Goal: Transaction & Acquisition: Purchase product/service

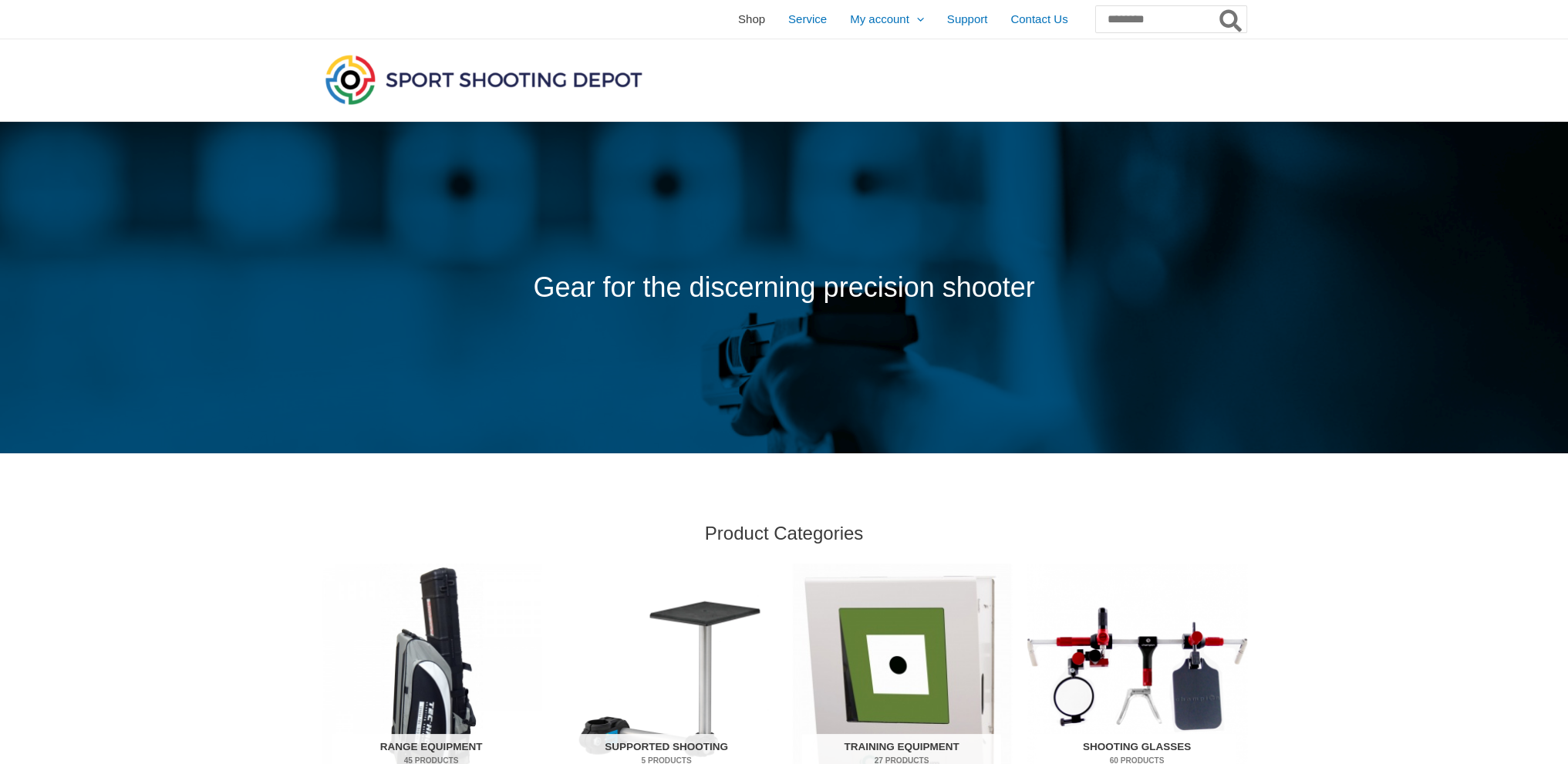
click at [738, 20] on span "Shop" at bounding box center [751, 19] width 27 height 39
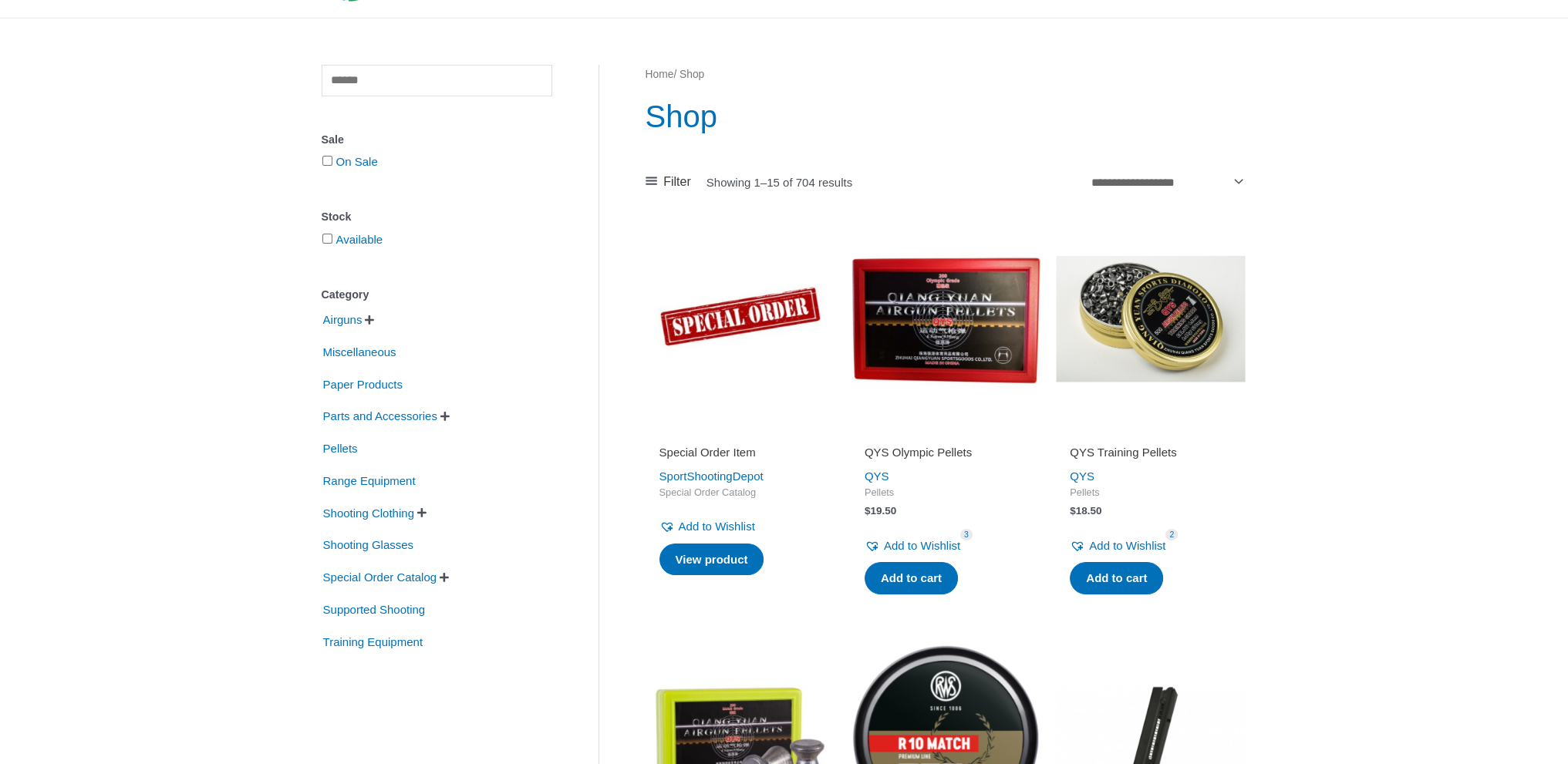
scroll to position [77, 0]
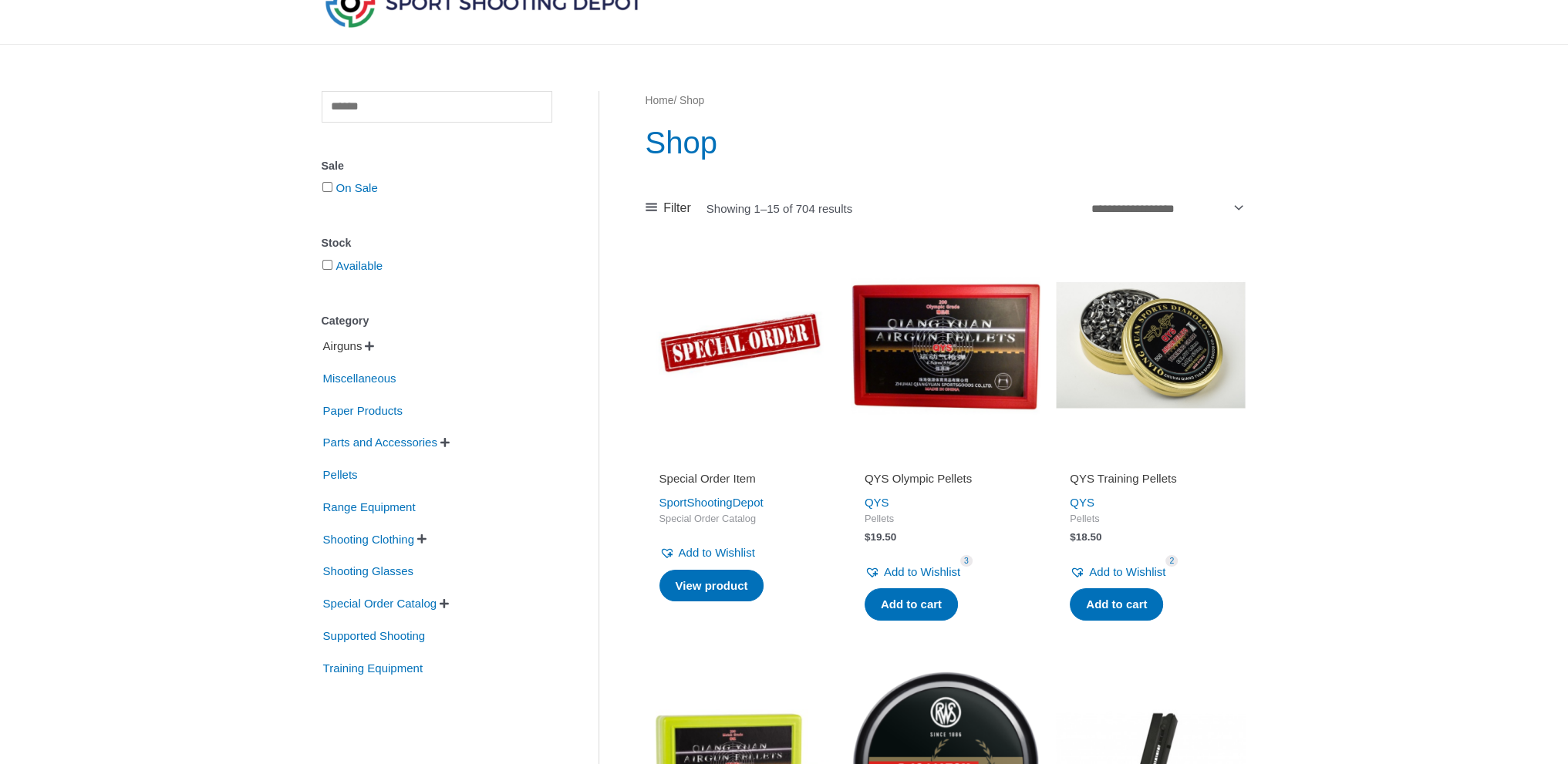
click at [364, 348] on span "Airguns" at bounding box center [343, 346] width 43 height 26
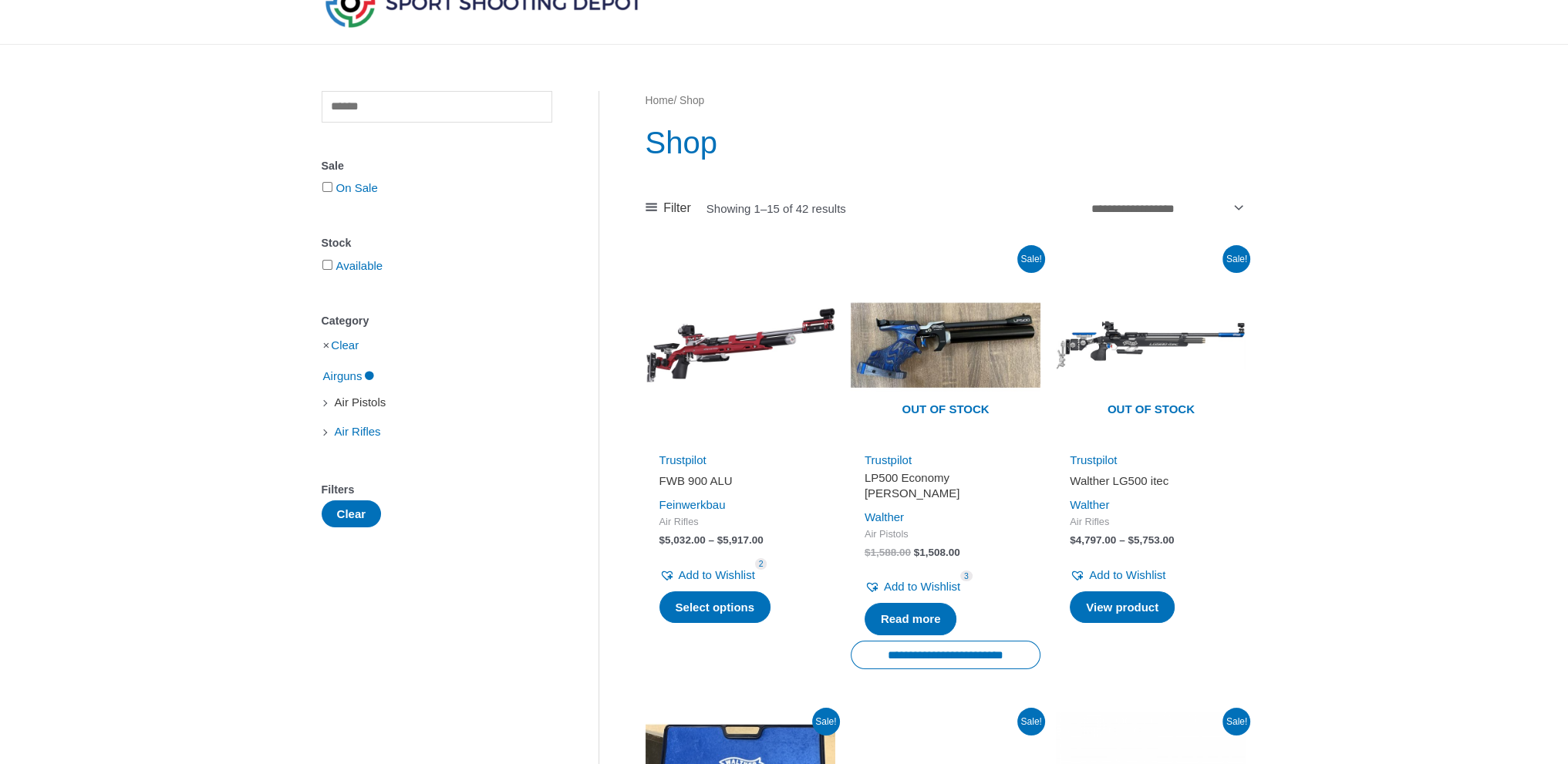
click at [359, 405] on span "Air Pistols" at bounding box center [360, 402] width 55 height 26
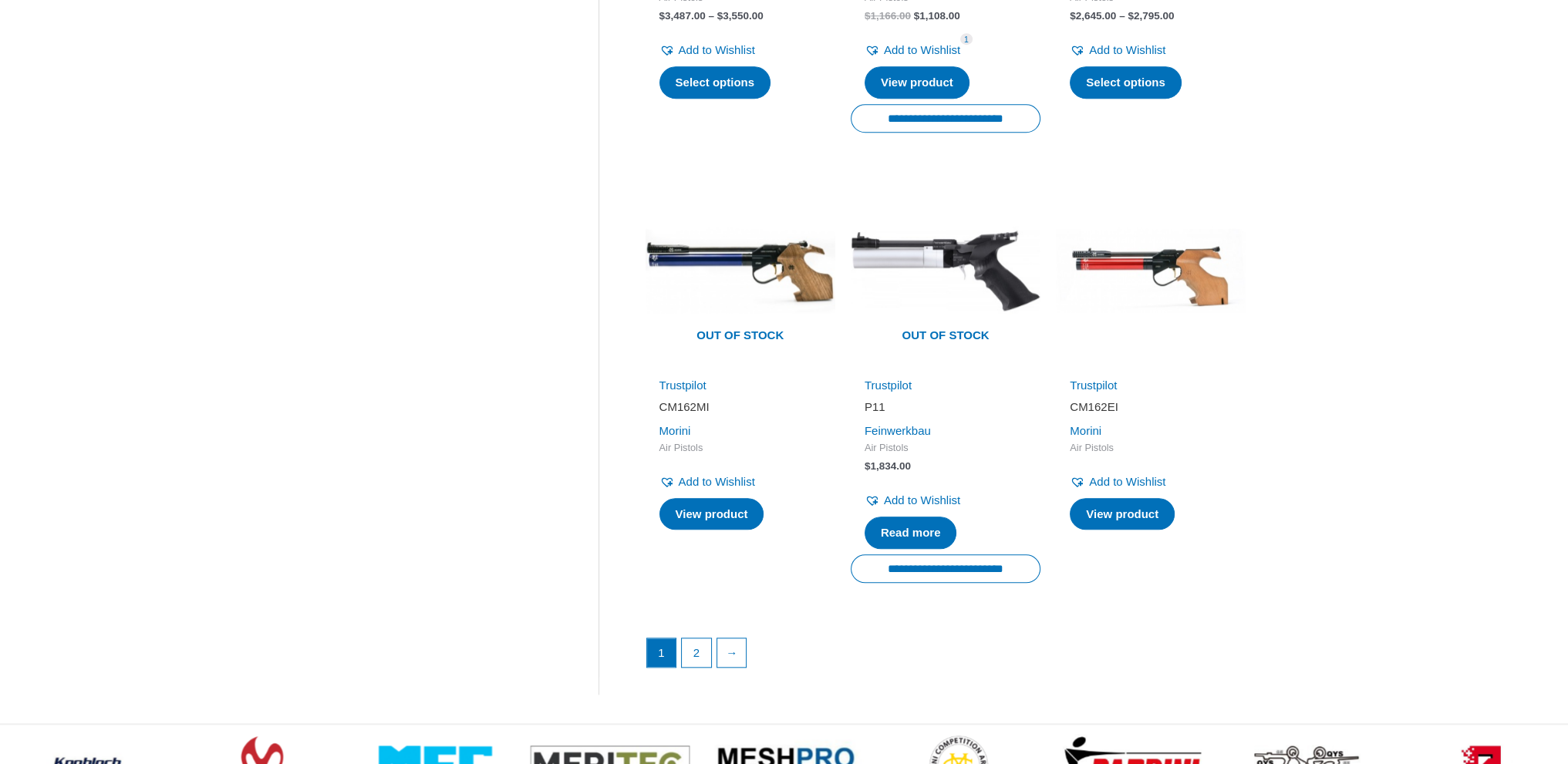
scroll to position [2004, 0]
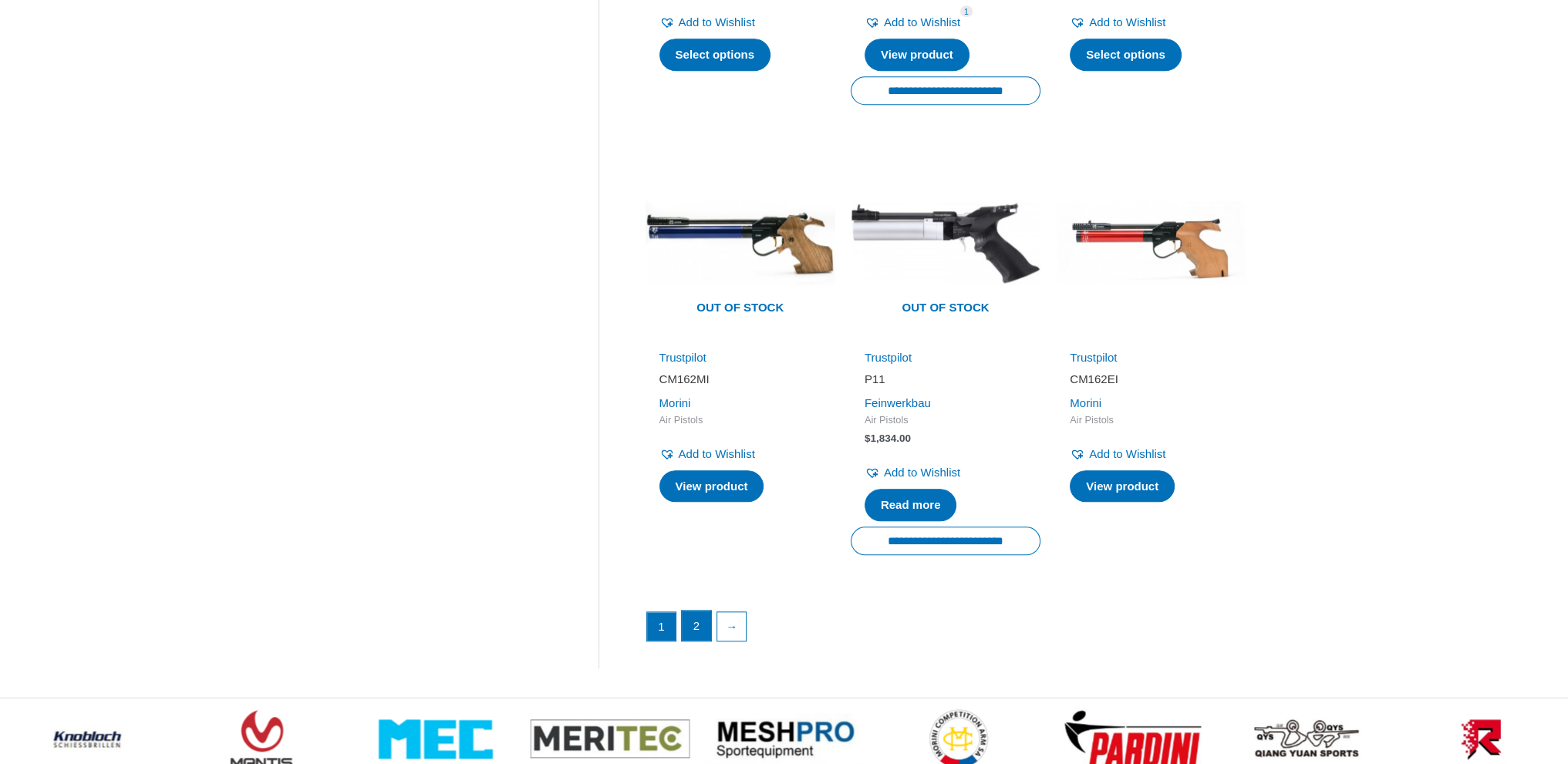
click at [698, 612] on link "2" at bounding box center [696, 626] width 29 height 31
